Goal: Information Seeking & Learning: Learn about a topic

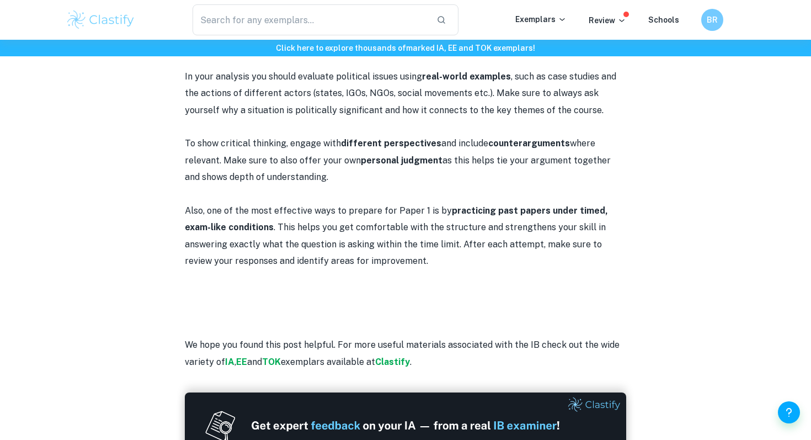
scroll to position [1267, 0]
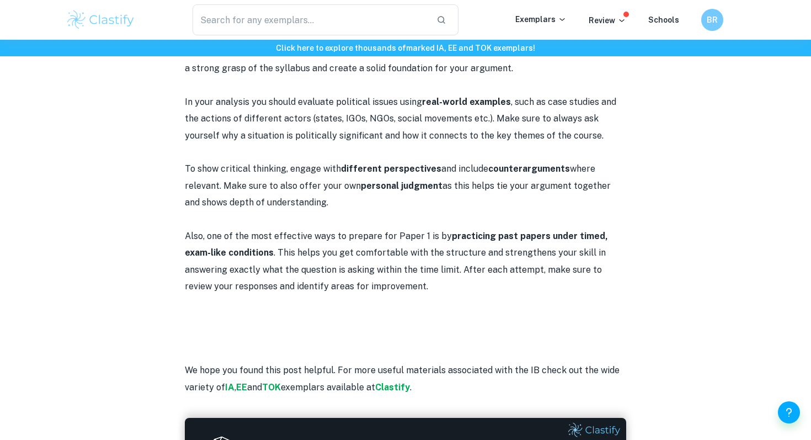
drag, startPoint x: 179, startPoint y: 104, endPoint x: 415, endPoint y: 292, distance: 301.0
click at [353, 211] on p at bounding box center [405, 219] width 441 height 17
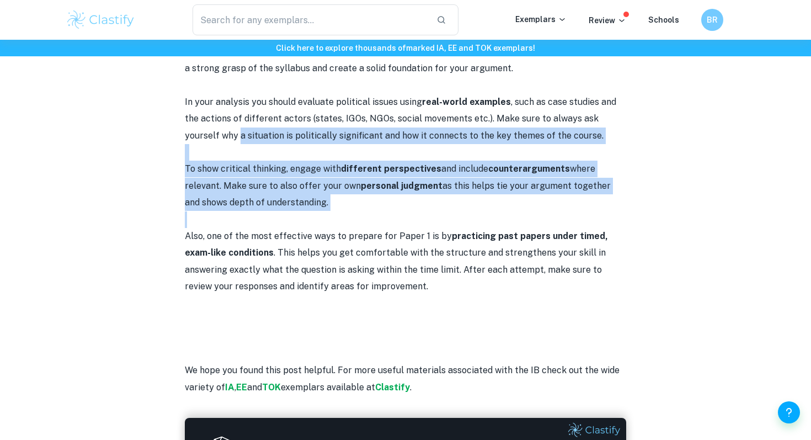
drag, startPoint x: 353, startPoint y: 211, endPoint x: 205, endPoint y: 139, distance: 164.8
click at [205, 139] on p "In your analysis you should evaluate political issues using real-world examples…" at bounding box center [405, 119] width 441 height 50
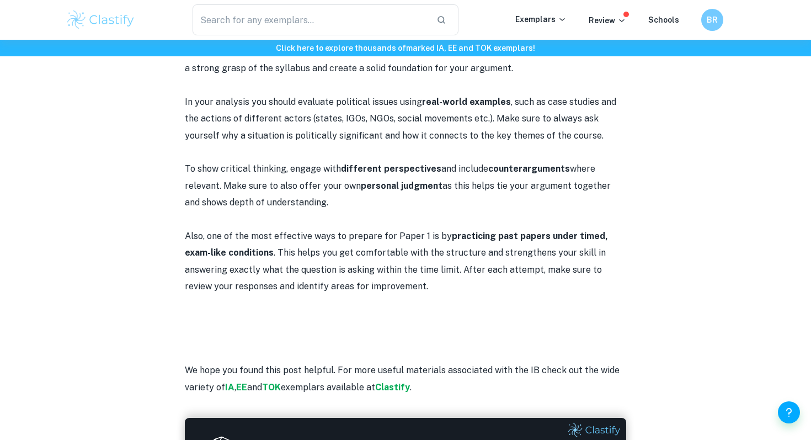
drag, startPoint x: 314, startPoint y: 202, endPoint x: 183, endPoint y: 100, distance: 165.9
copy div "In your analysis you should evaluate political issues using real-world examples…"
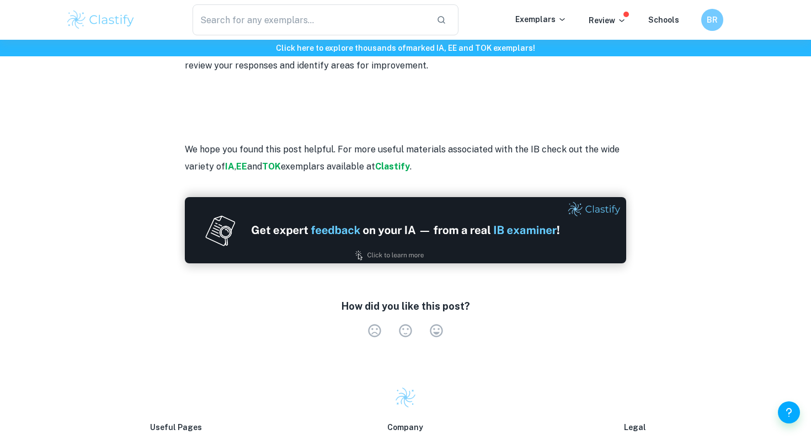
scroll to position [1681, 0]
